Goal: Find specific page/section: Find specific page/section

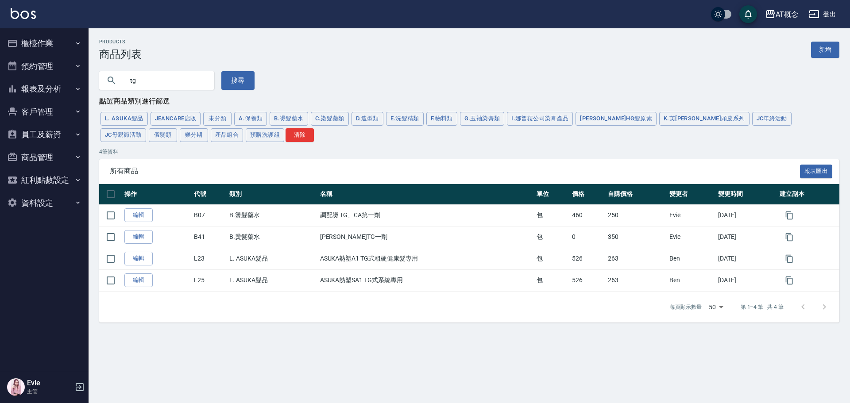
type input "t"
type input "S"
type input "光芒"
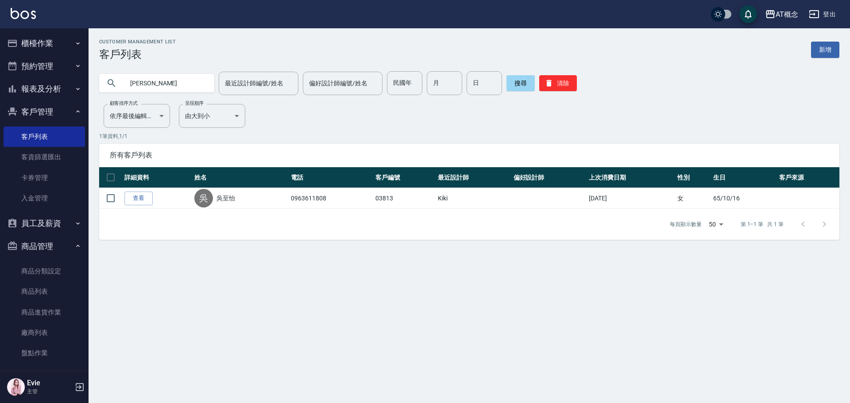
type input "吳"
type input "賴芊"
